Goal: Information Seeking & Learning: Find specific fact

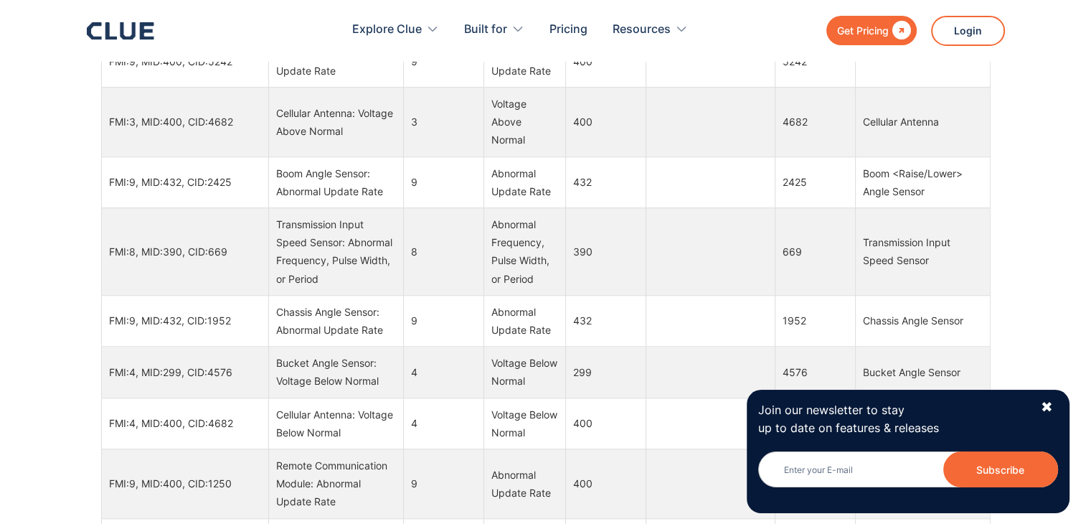
scroll to position [1363, 0]
click at [1047, 398] on div "✖" at bounding box center [1047, 407] width 12 height 18
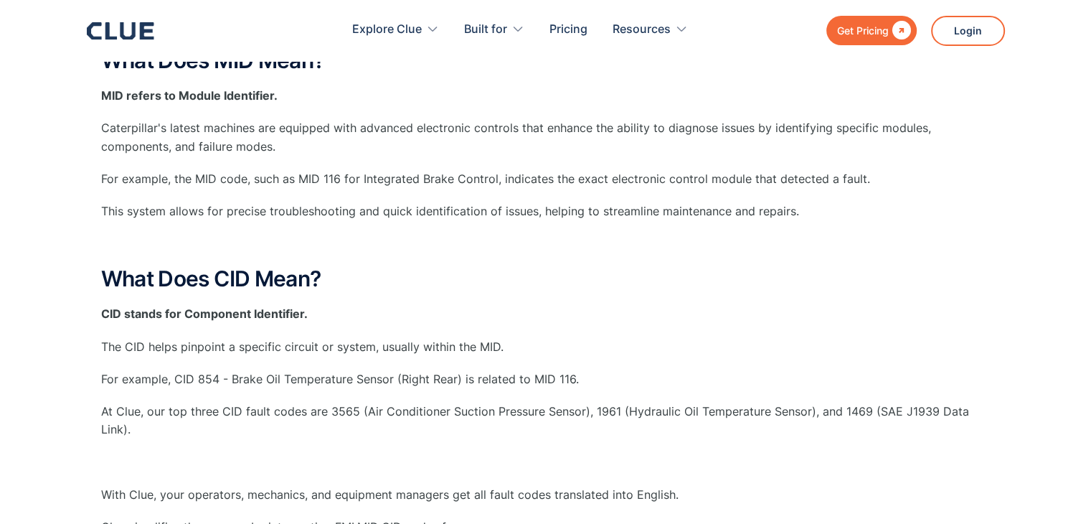
scroll to position [72, 0]
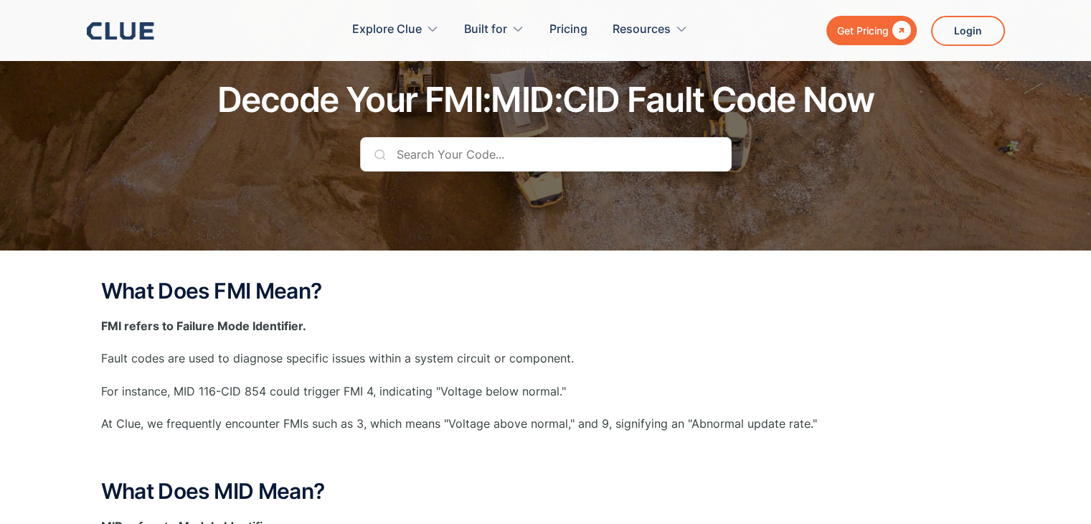
click at [465, 161] on input "text" at bounding box center [546, 154] width 372 height 34
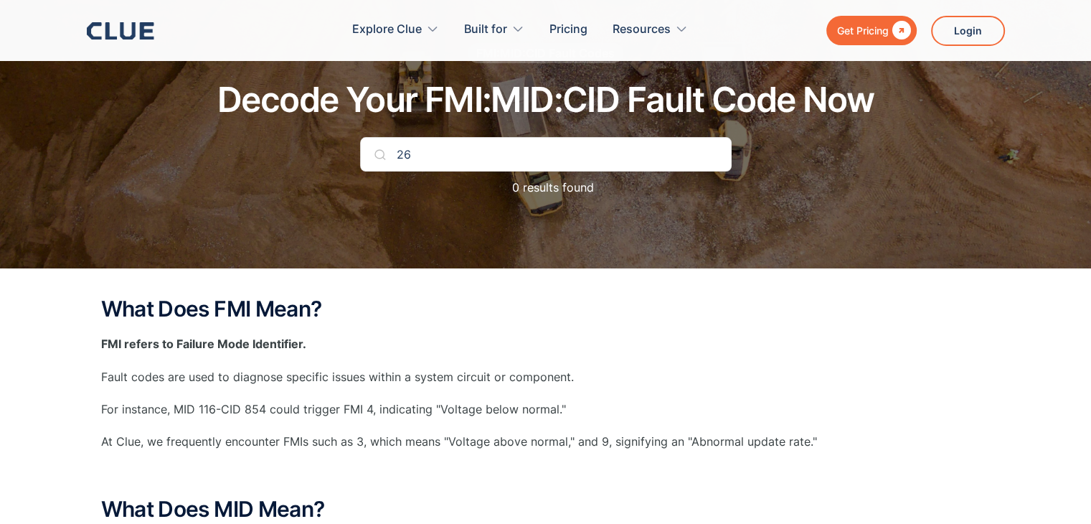
type input "2"
type input "2688"
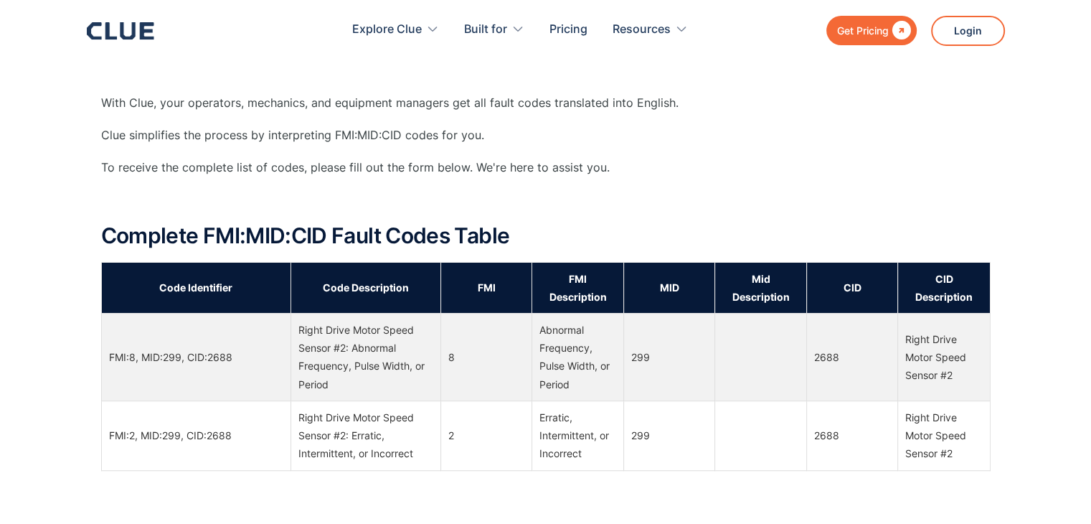
scroll to position [932, 0]
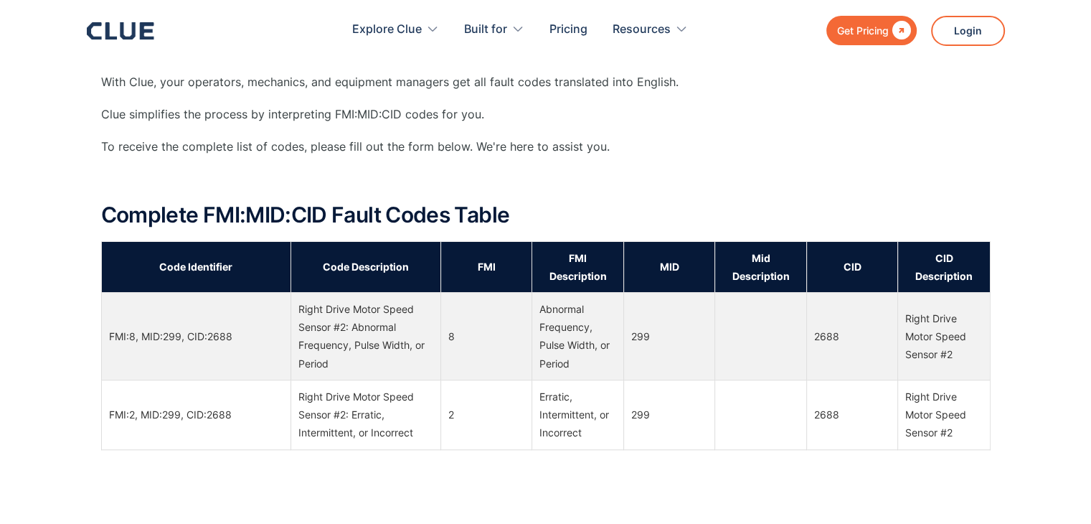
click at [923, 341] on div "Right Drive Motor Speed Sensor #2" at bounding box center [943, 336] width 77 height 55
click at [568, 327] on div "Abnormal Frequency, Pulse Width, or Period" at bounding box center [577, 336] width 77 height 72
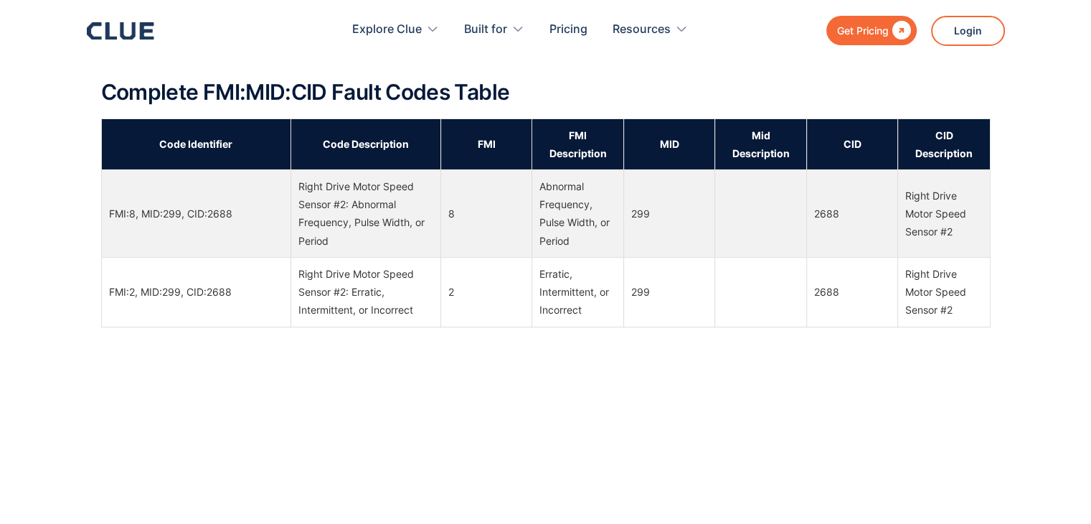
scroll to position [1004, 0]
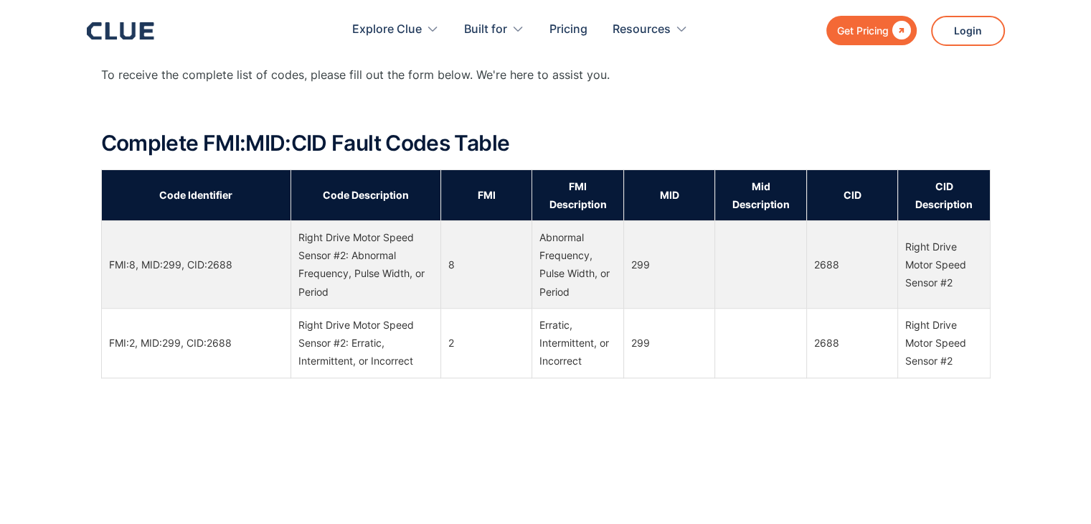
click at [197, 255] on td "FMI:8, MID:299, CID:2688" at bounding box center [195, 265] width 189 height 88
click at [153, 261] on td "FMI:8, MID:299, CID:2688" at bounding box center [195, 265] width 189 height 88
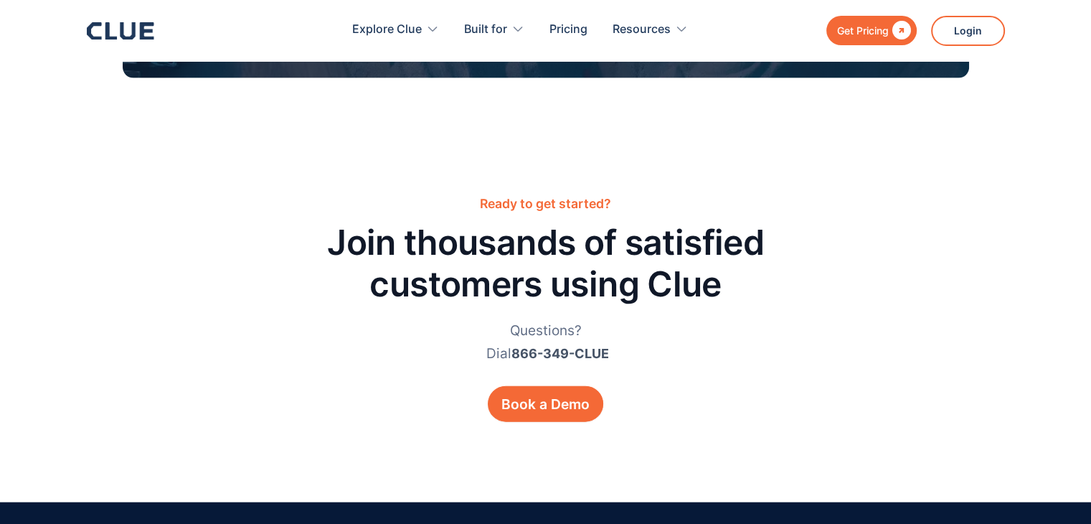
scroll to position [3156, 0]
